Goal: Transaction & Acquisition: Purchase product/service

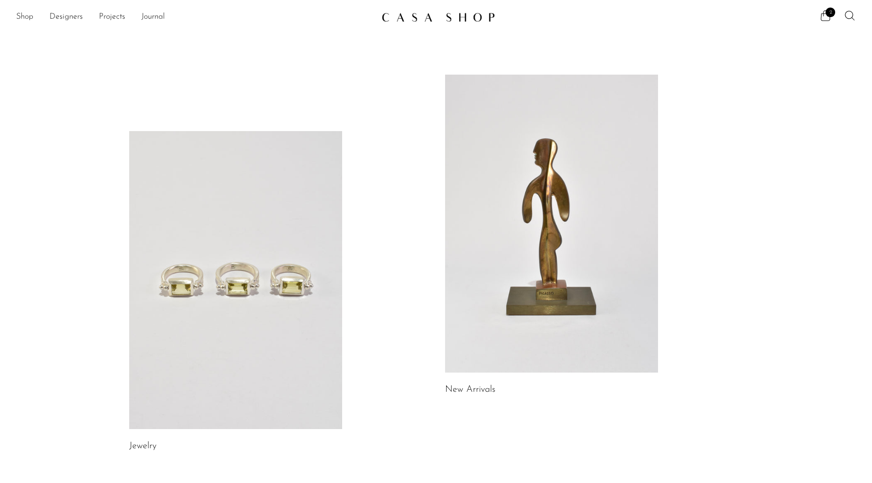
click at [182, 290] on link at bounding box center [235, 280] width 213 height 298
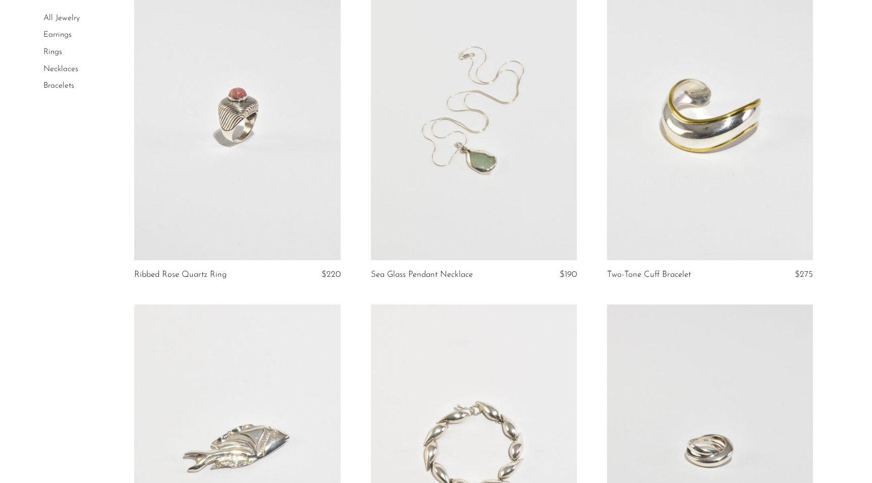
scroll to position [789, 0]
click at [721, 123] on link at bounding box center [710, 114] width 206 height 289
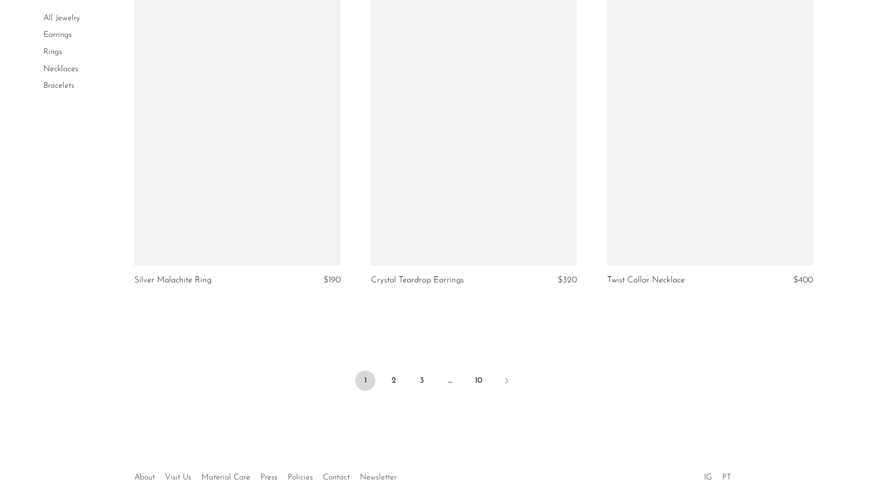
scroll to position [3842, 0]
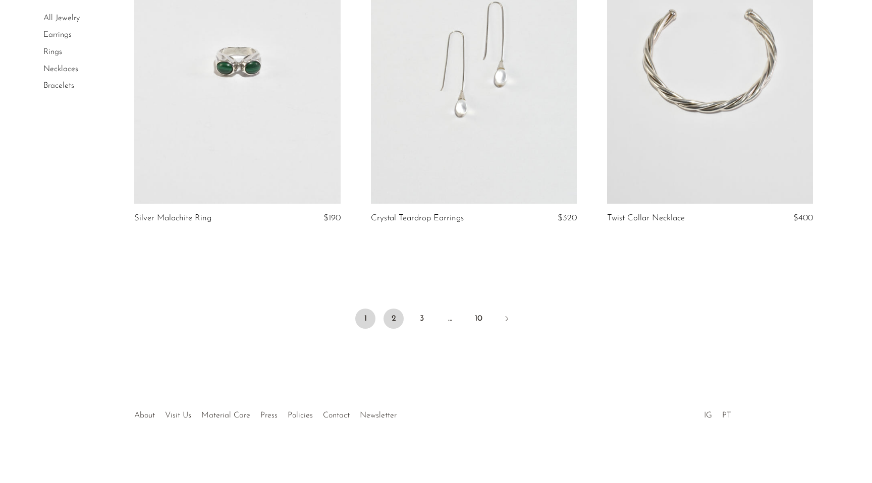
click at [395, 320] on link "2" at bounding box center [393, 319] width 20 height 20
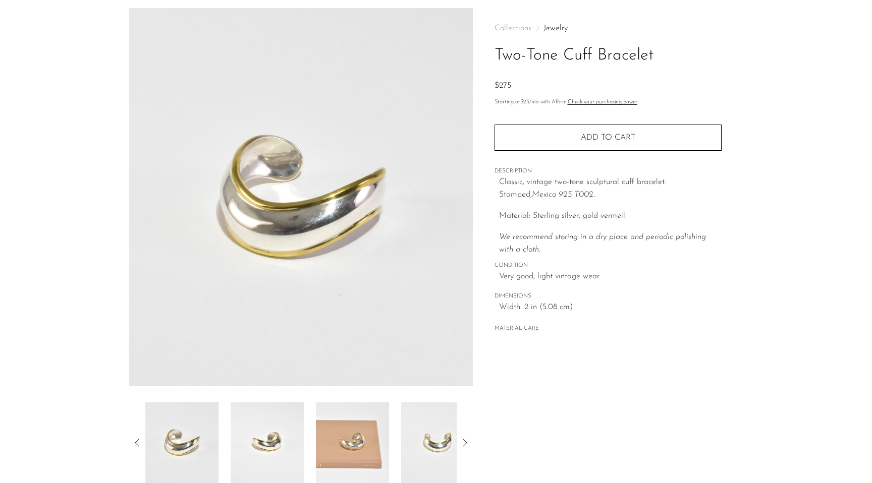
scroll to position [37, 0]
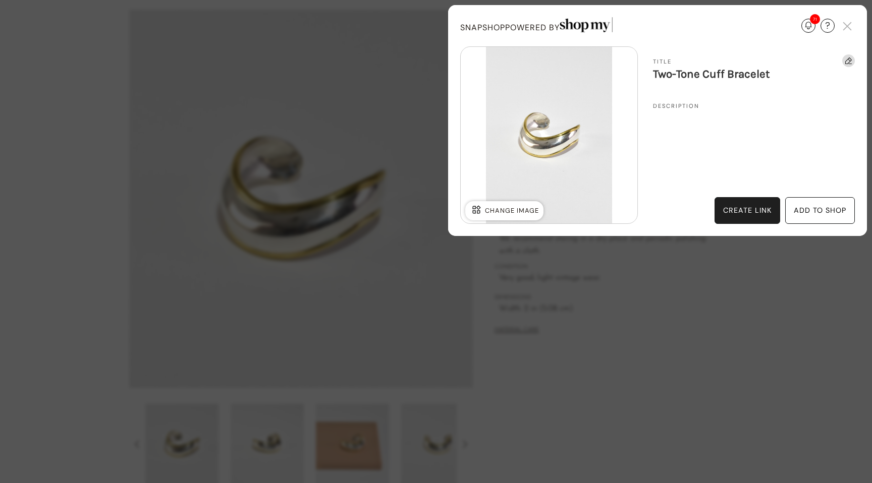
click at [805, 208] on div "add to shop" at bounding box center [820, 211] width 52 height 12
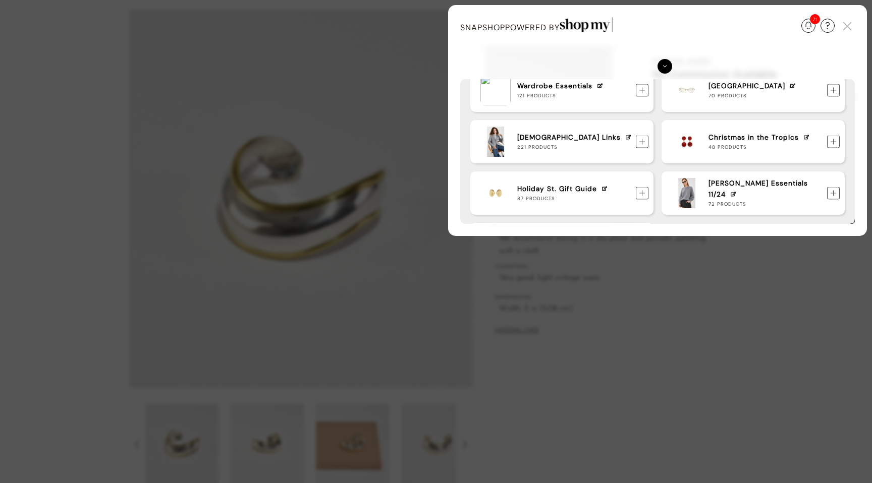
scroll to position [618, 0]
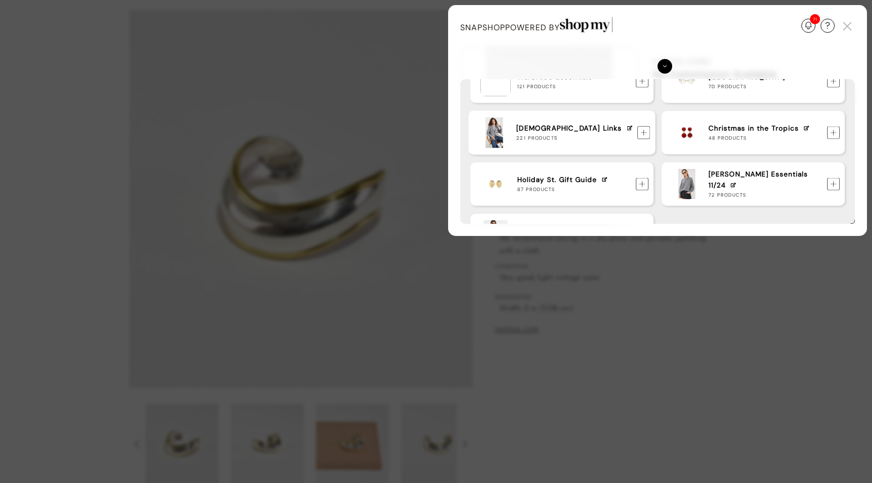
click at [641, 133] on img at bounding box center [643, 132] width 13 height 13
click at [58, 173] on div "Update Required We've detected that you are using an old version of SnapShop. I…" at bounding box center [436, 241] width 872 height 483
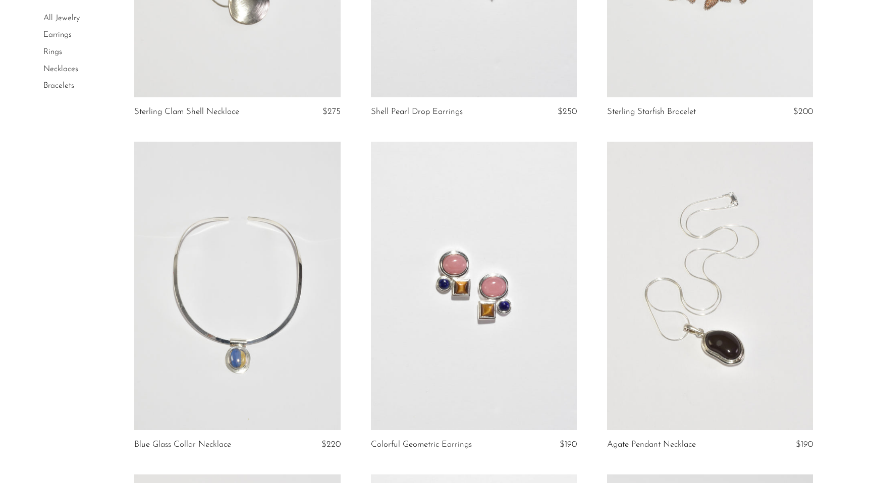
scroll to position [2968, 0]
click at [66, 70] on link "Necklaces" at bounding box center [60, 69] width 35 height 8
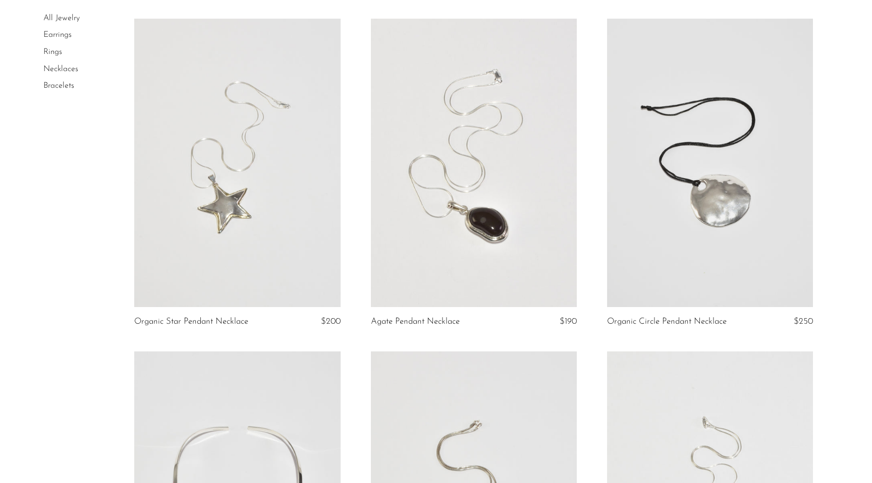
scroll to position [1420, 0]
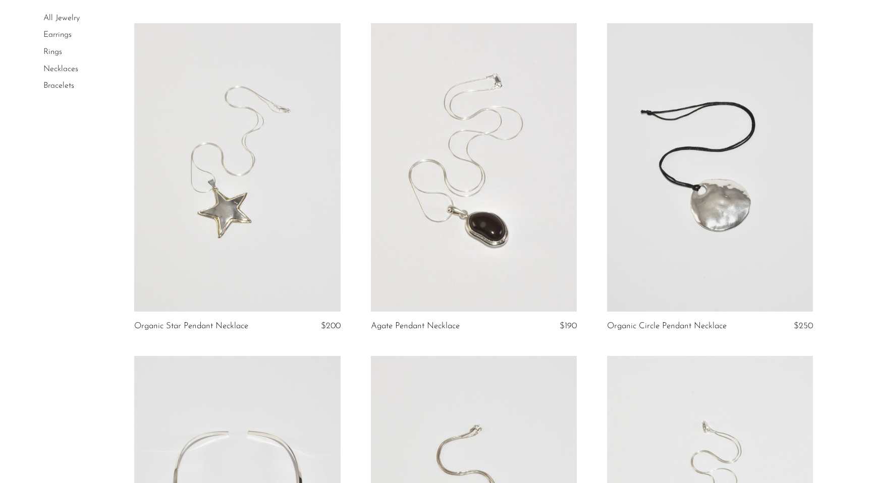
click at [461, 174] on link at bounding box center [474, 167] width 206 height 289
